Goal: Information Seeking & Learning: Learn about a topic

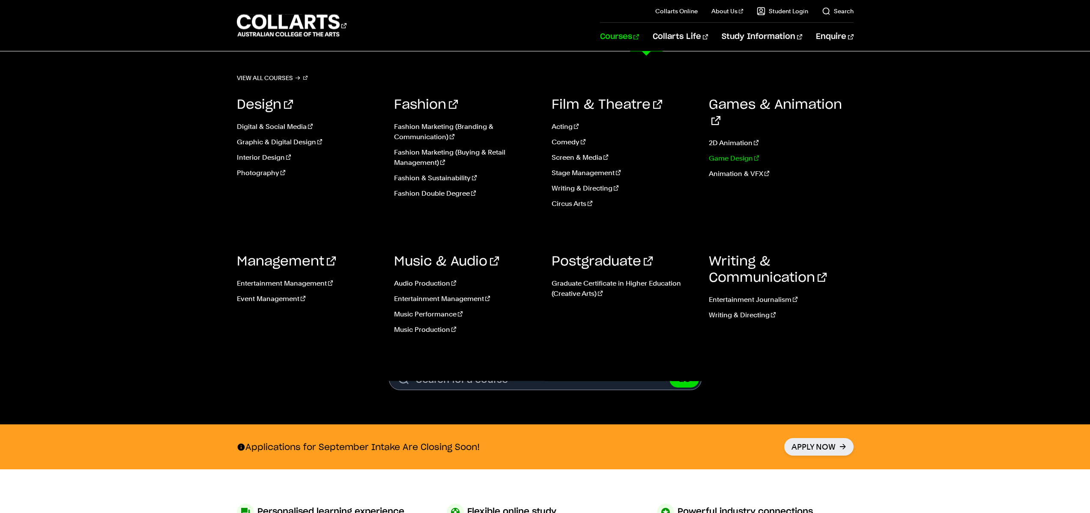
click at [712, 153] on link "Game Design" at bounding box center [781, 158] width 145 height 10
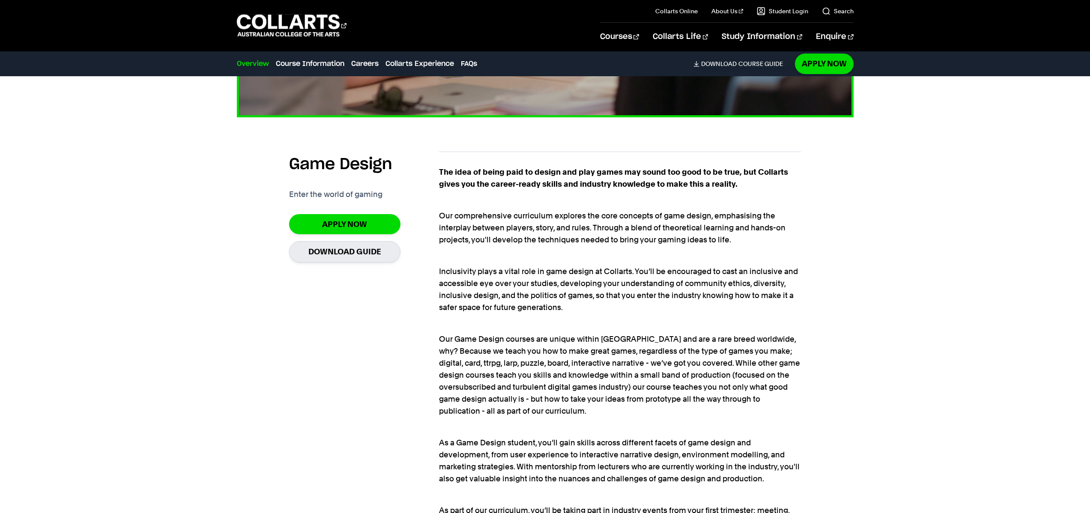
scroll to position [586, 0]
